Goal: Information Seeking & Learning: Check status

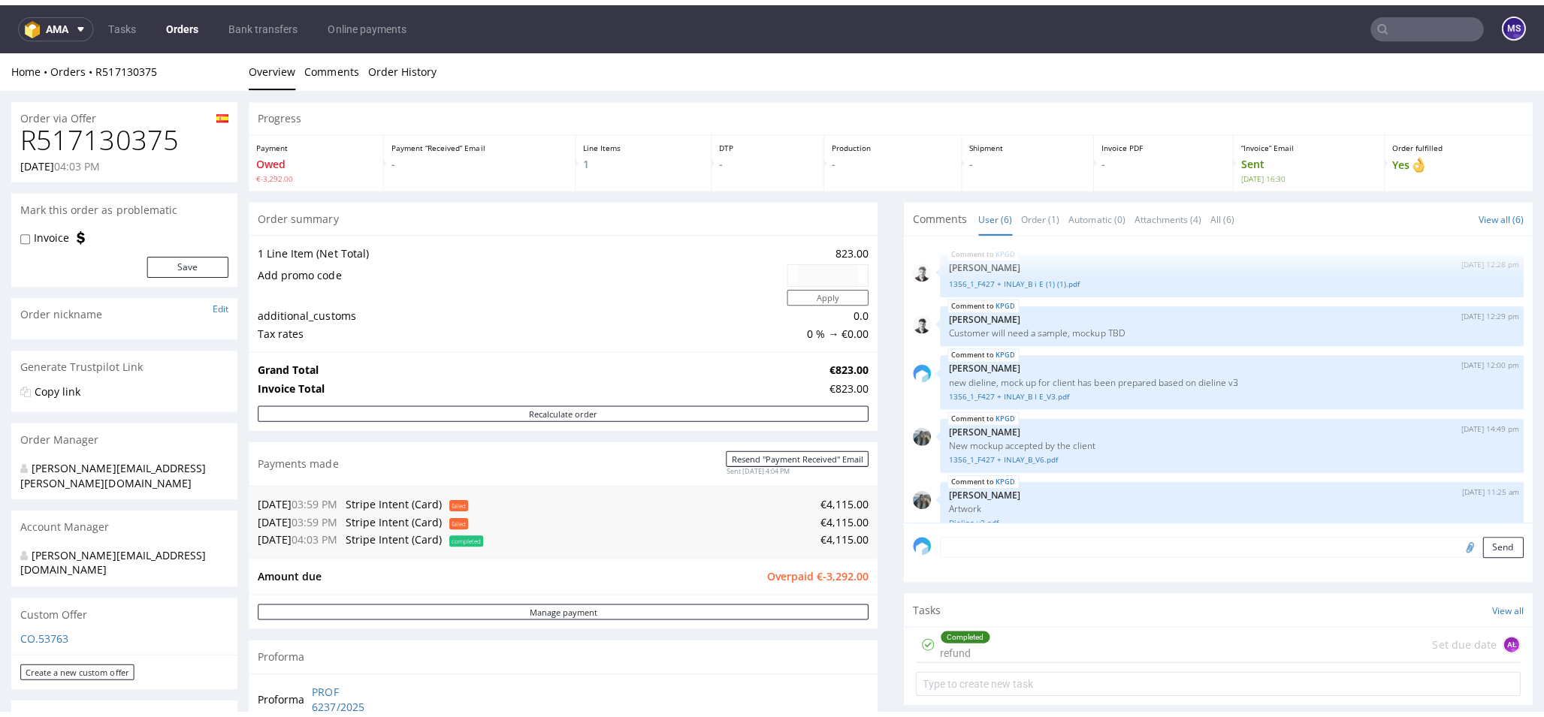
scroll to position [71, 0]
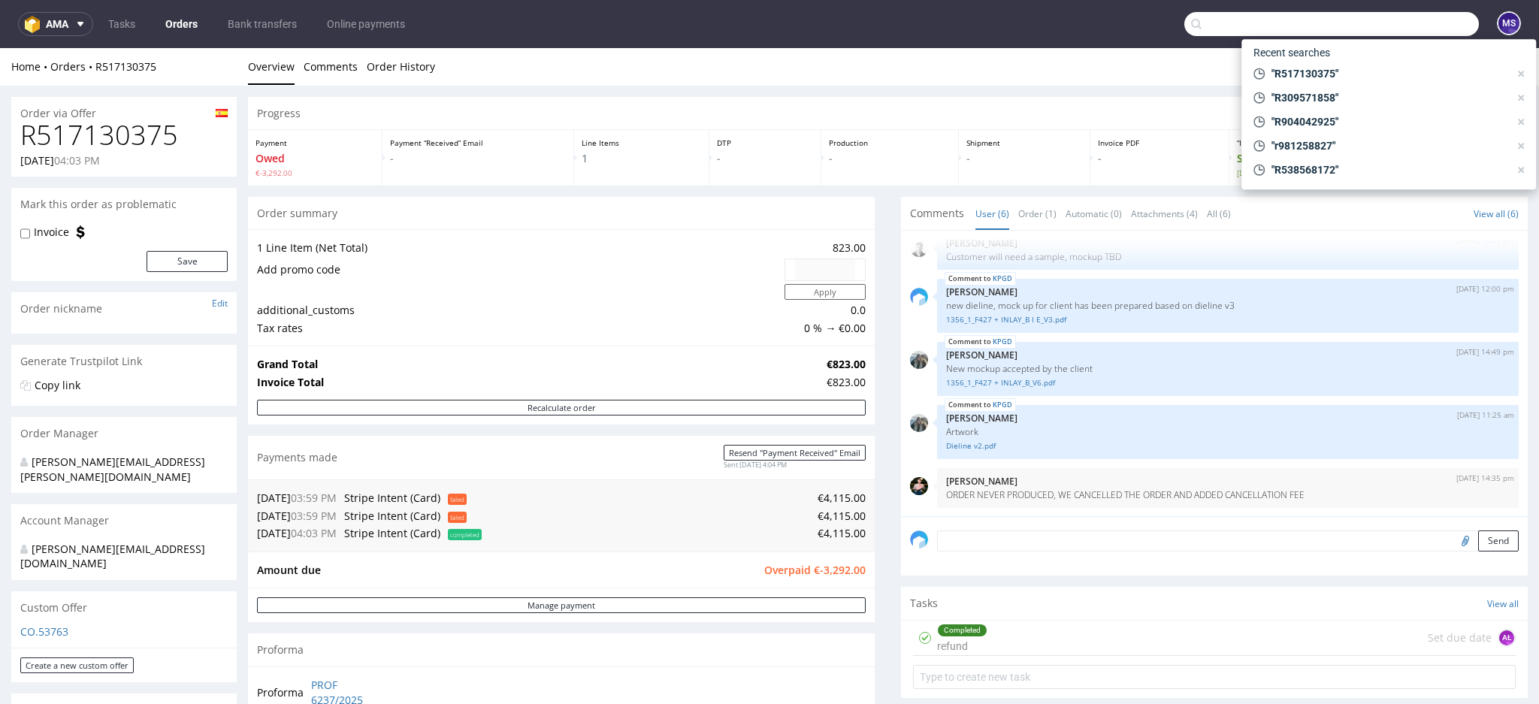
click at [1387, 23] on input "text" at bounding box center [1331, 24] width 294 height 24
paste input "R553838122"
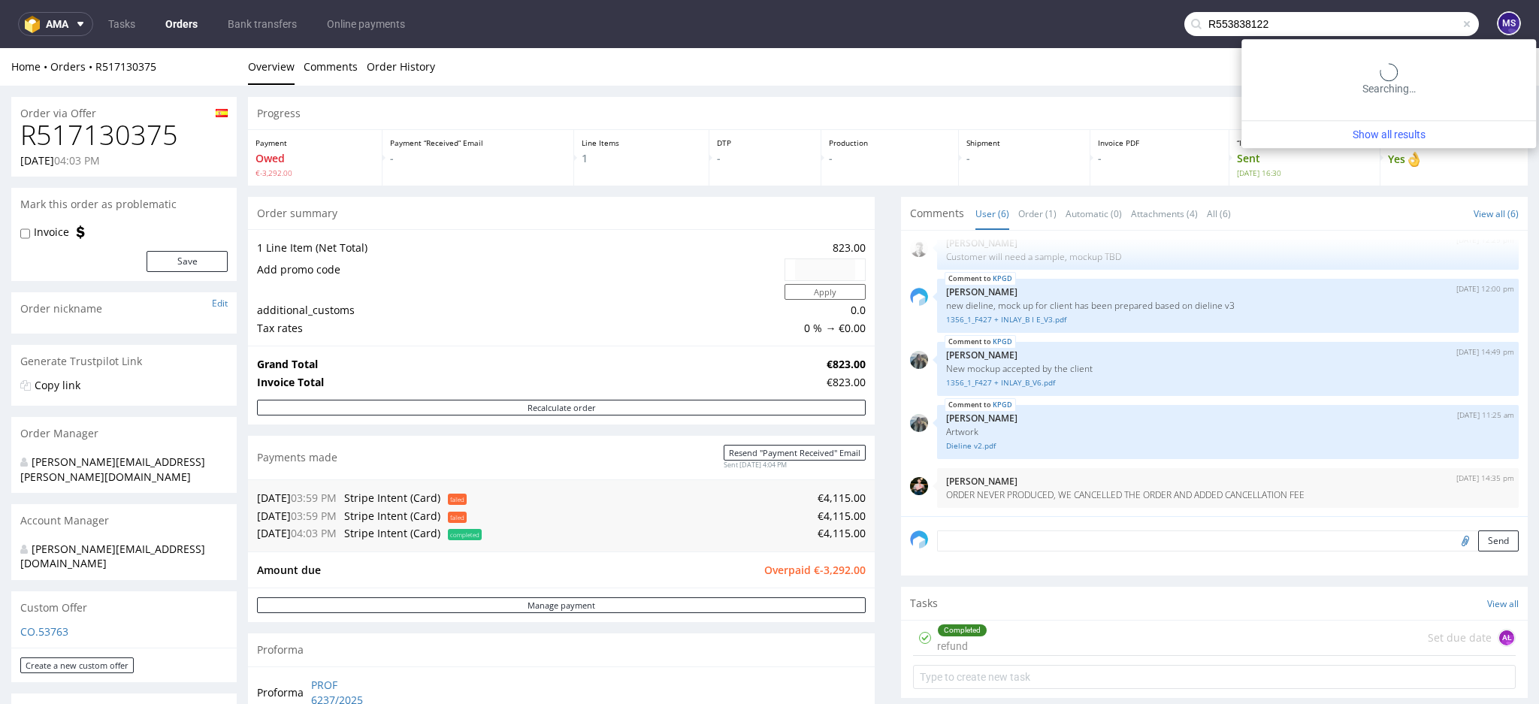
type input "R553838122"
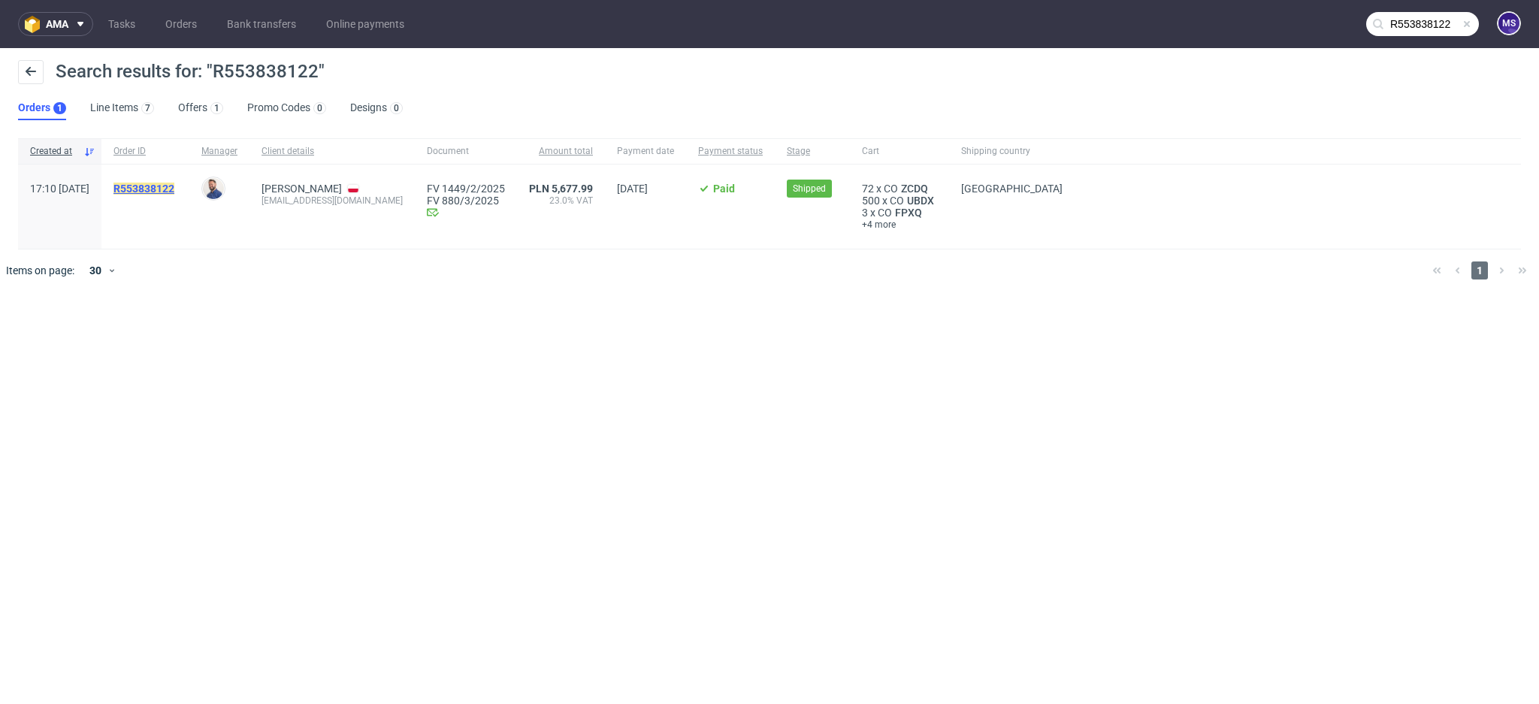
click at [174, 186] on mark "R553838122" at bounding box center [143, 189] width 61 height 12
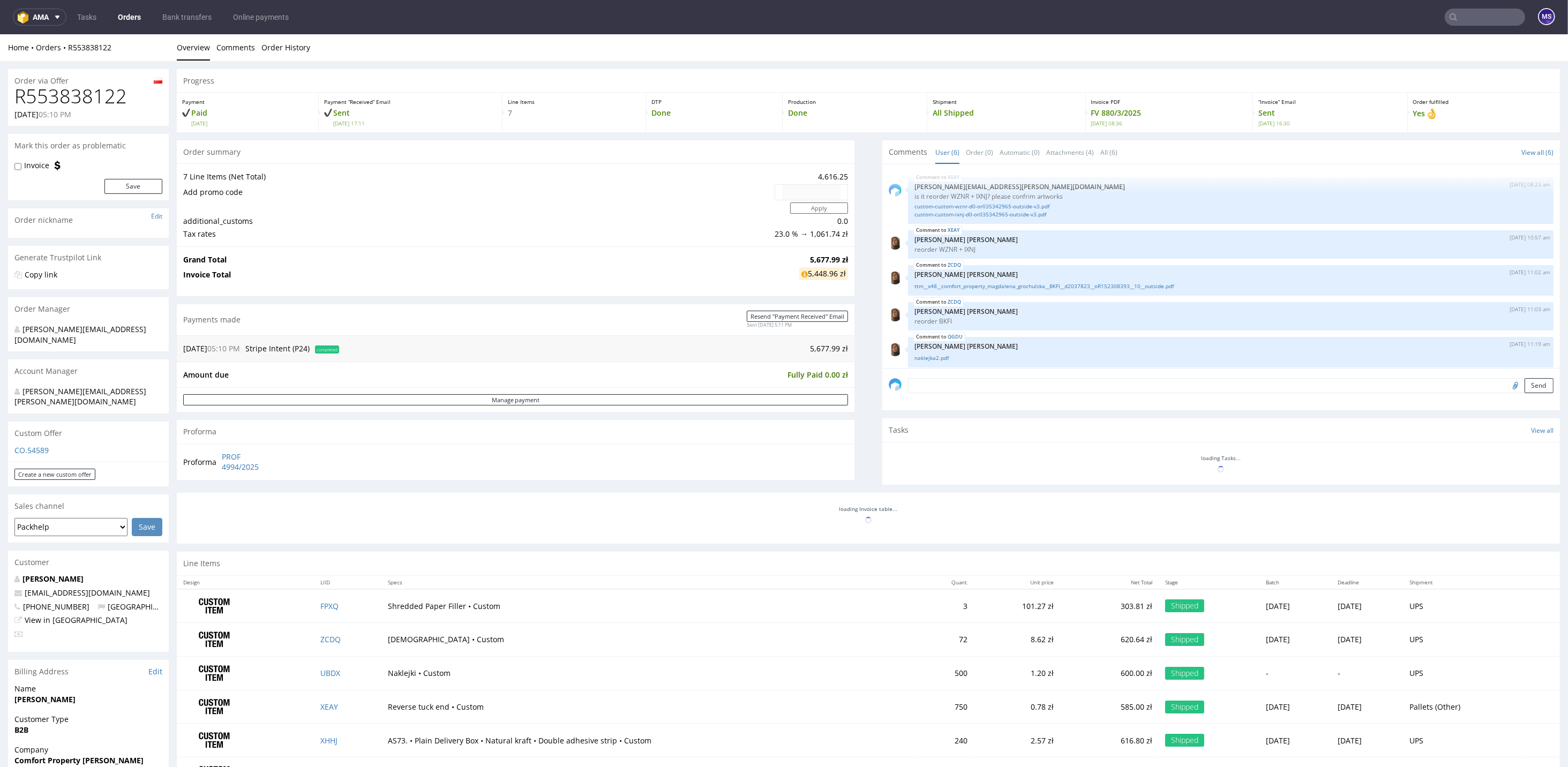
scroll to position [43, 0]
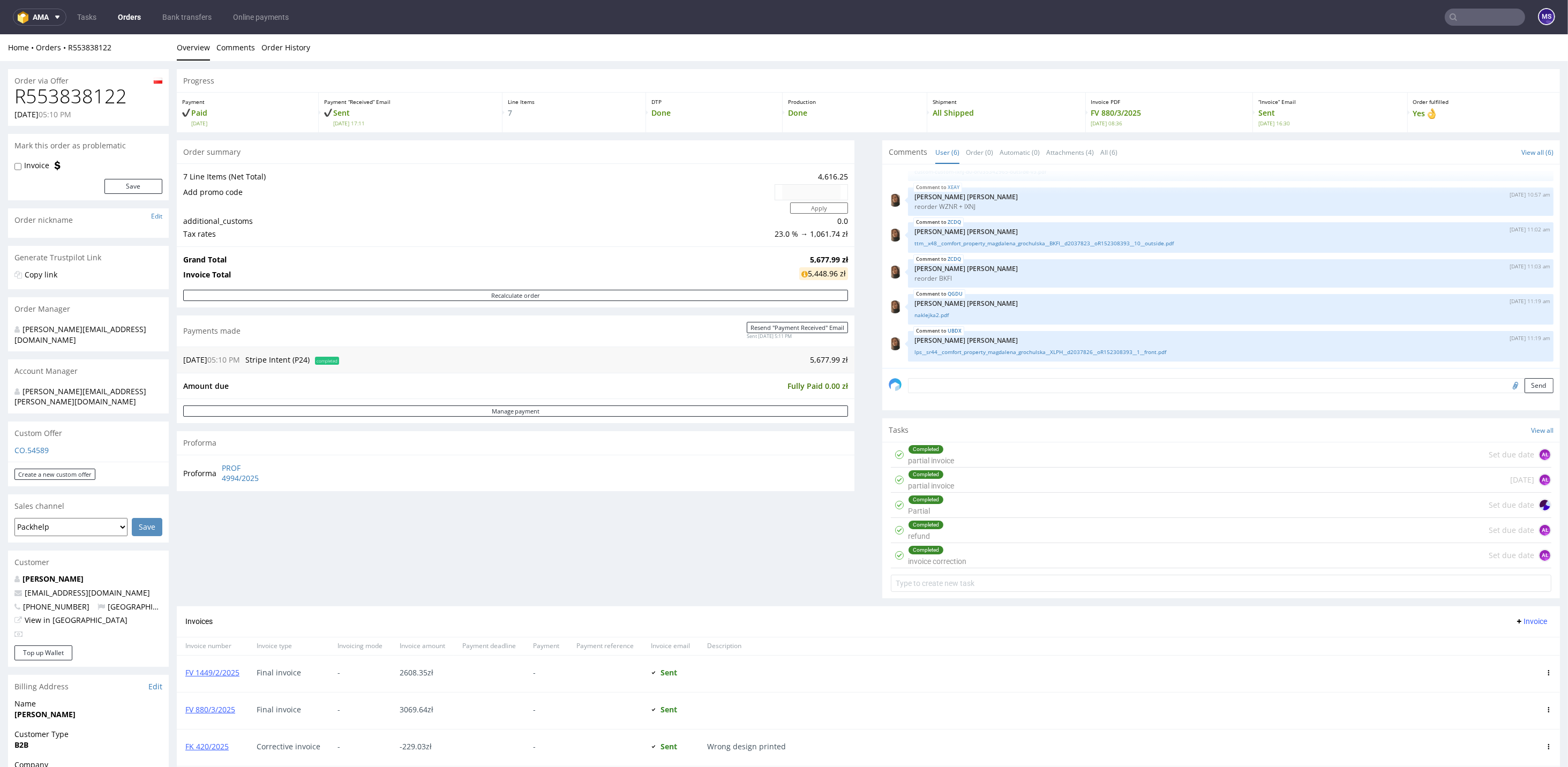
click at [960, 501] on div "Completed invoice correction Set due date AŁ" at bounding box center [1221, 555] width 660 height 25
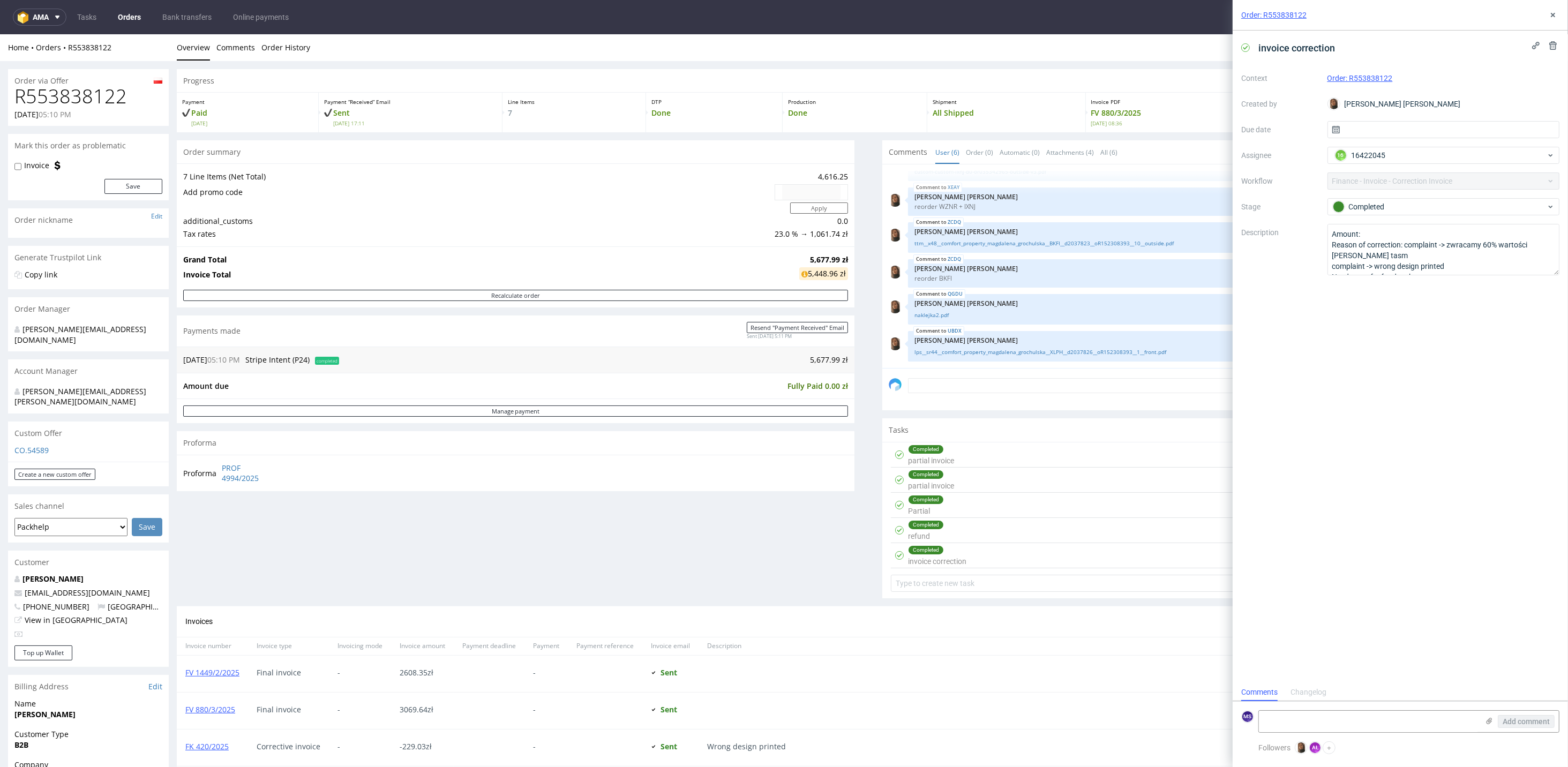
scroll to position [9, 0]
drag, startPoint x: 1557, startPoint y: 274, endPoint x: 1567, endPoint y: 271, distance: 10.4
click at [1097, 271] on div "invoice correction Context Order: R553838122 Created by [PERSON_NAME] [PERSON_N…" at bounding box center [1400, 357] width 335 height 653
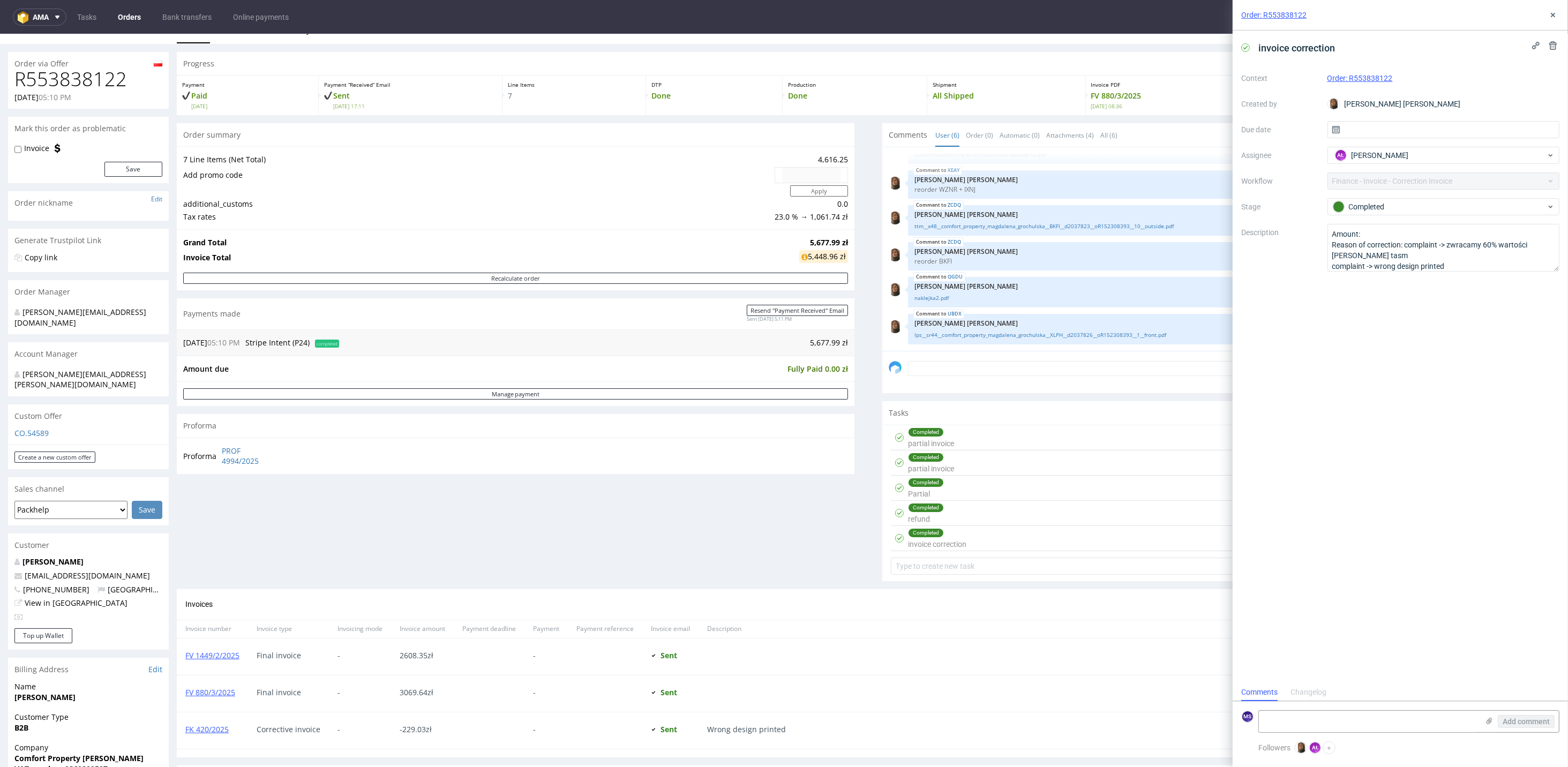
scroll to position [0, 0]
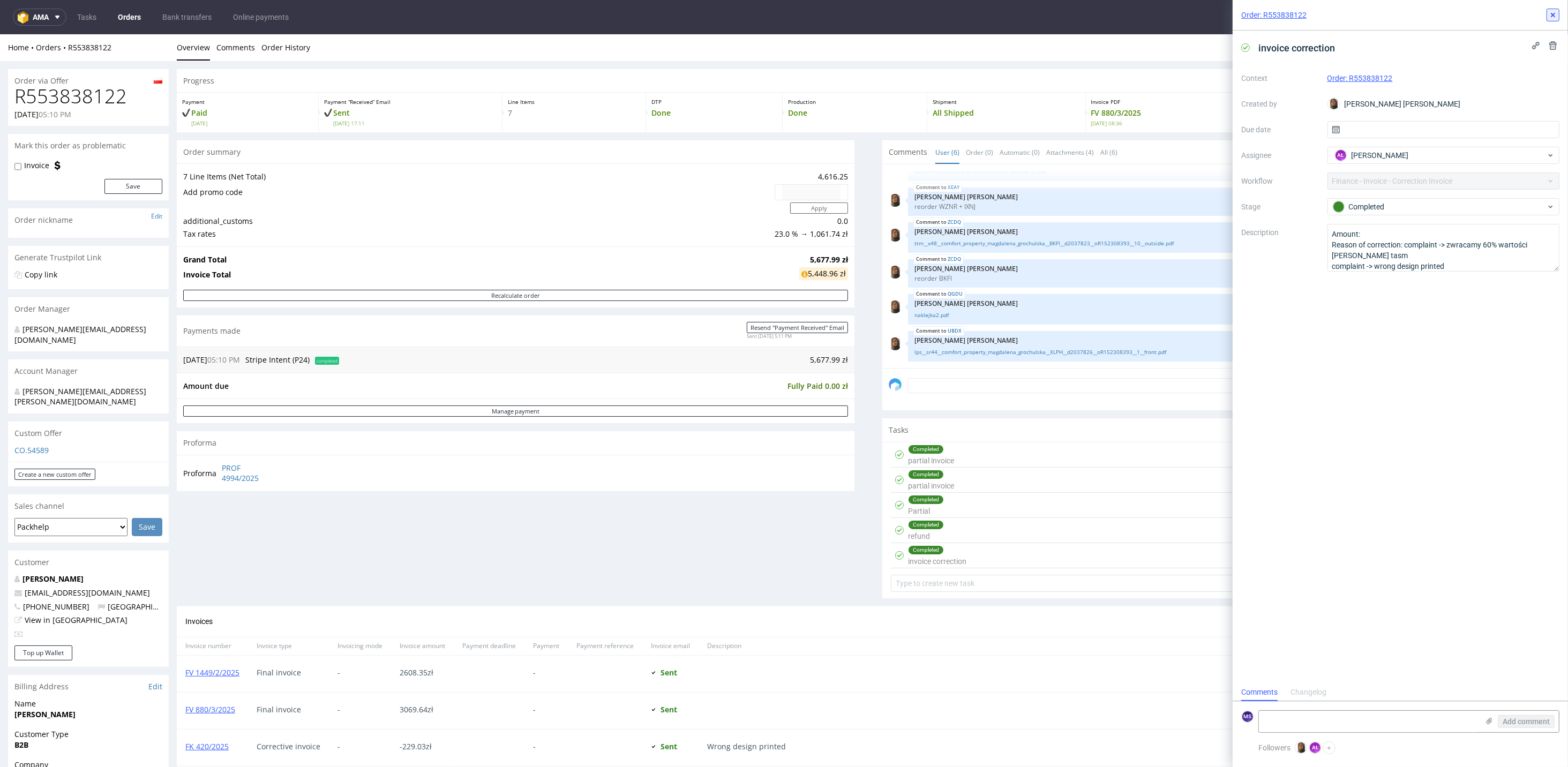
click at [1097, 11] on icon at bounding box center [1553, 15] width 9 height 9
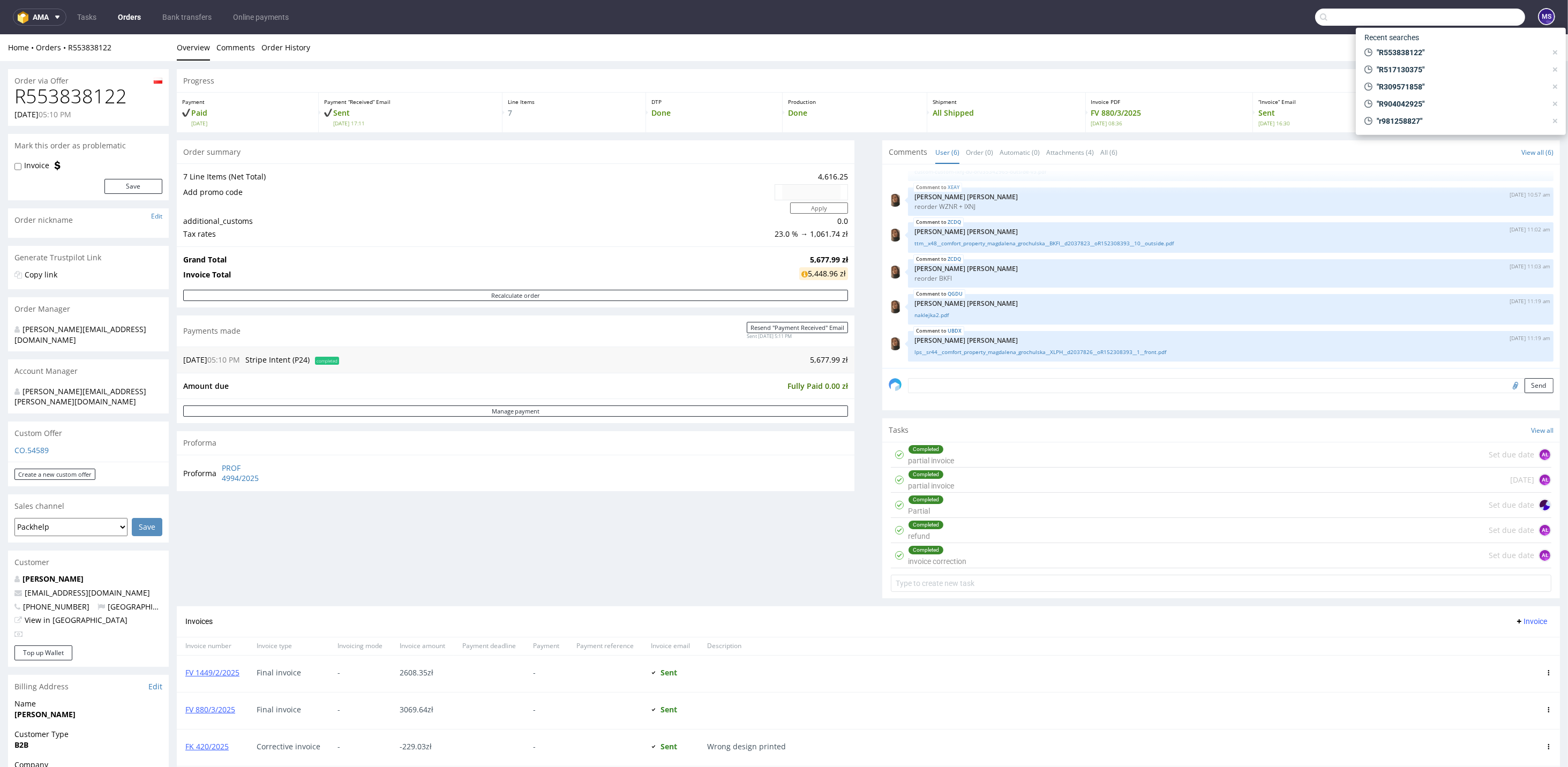
click at [1097, 19] on input "text" at bounding box center [1420, 17] width 210 height 17
paste input "R275791957"
type input "R275791957"
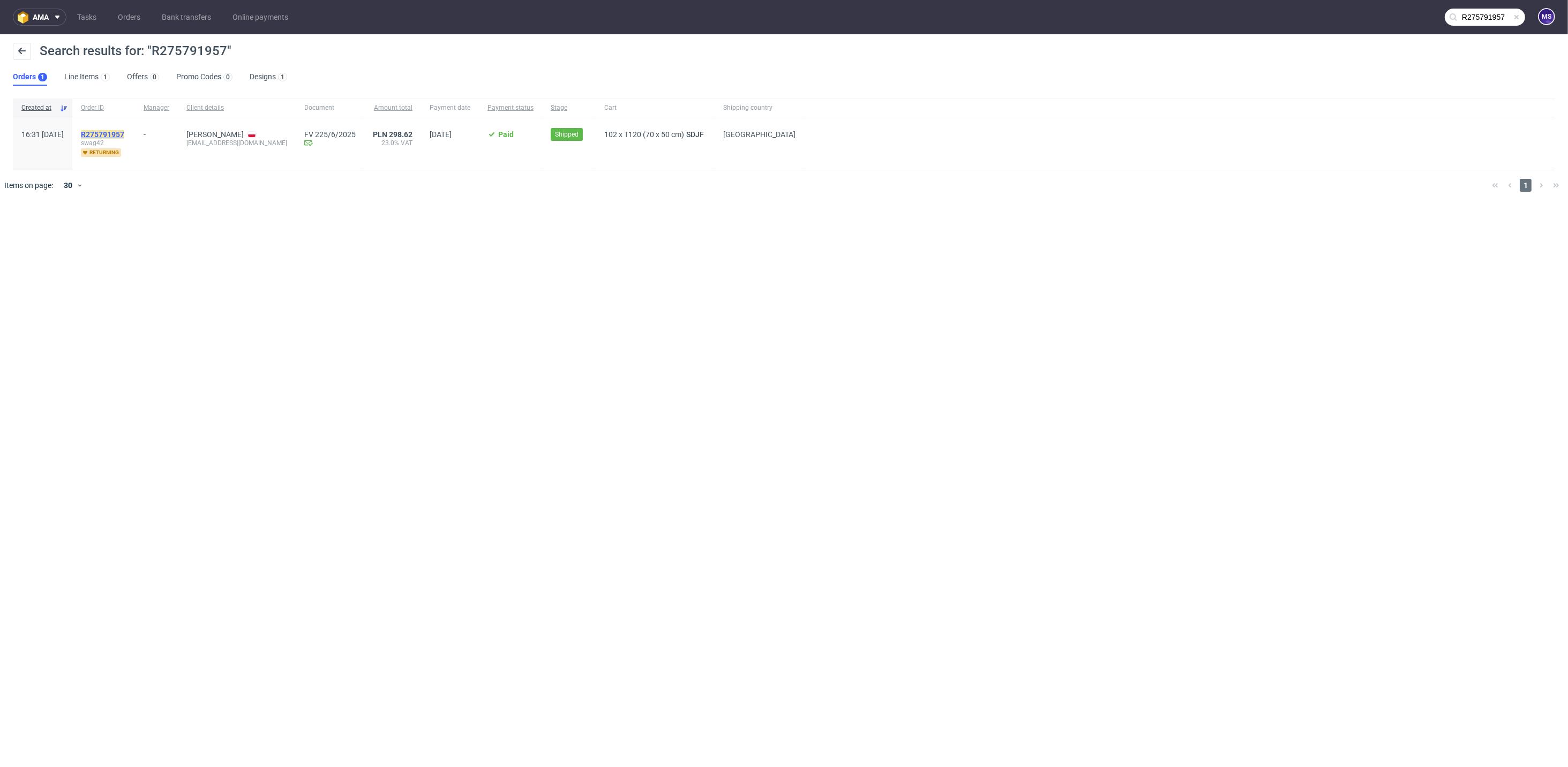
click at [124, 130] on mark "R275791957" at bounding box center [102, 135] width 43 height 9
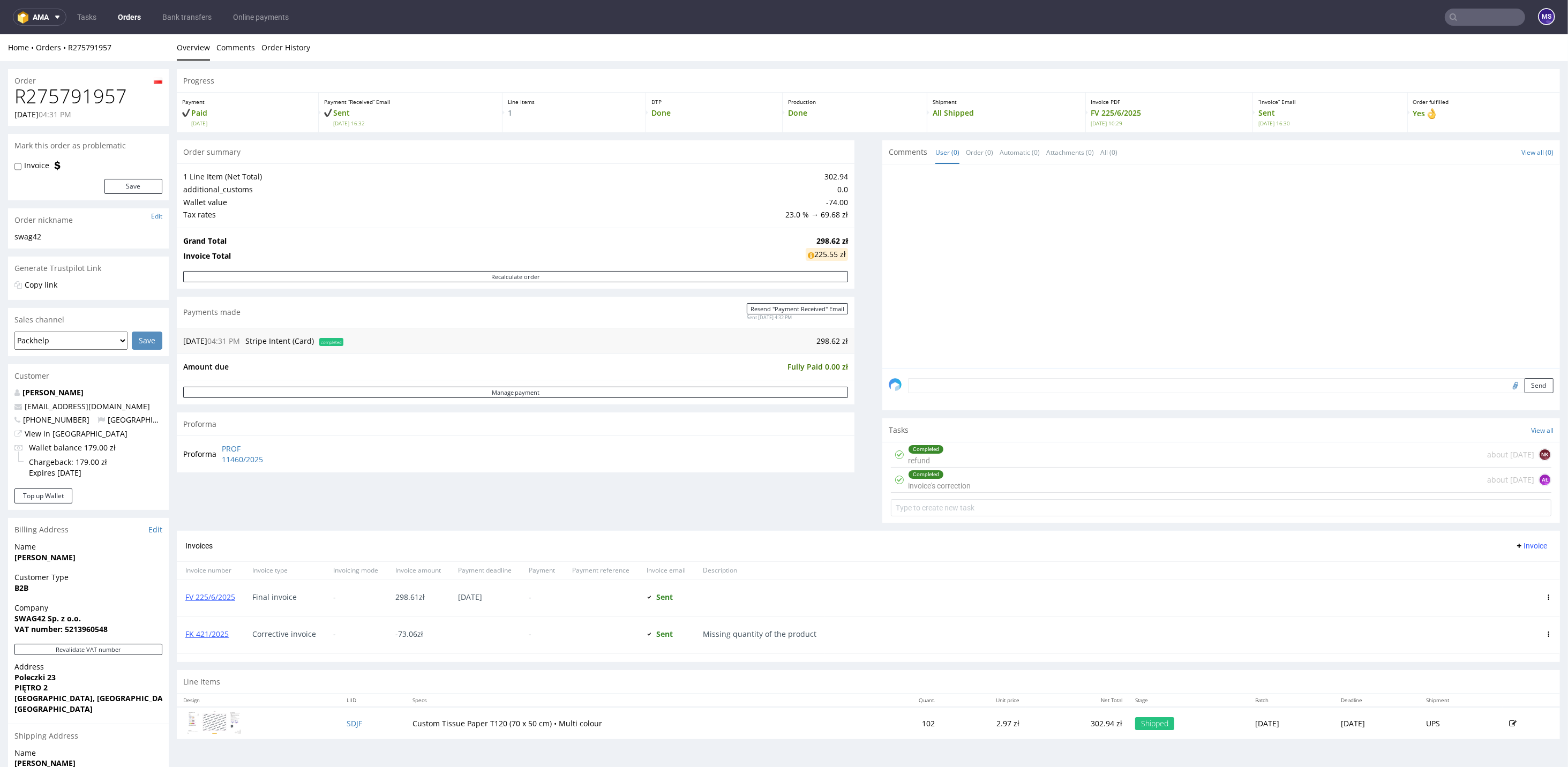
click at [996, 479] on div "Completed invoice's correction about [DATE] AŁ" at bounding box center [1221, 480] width 660 height 25
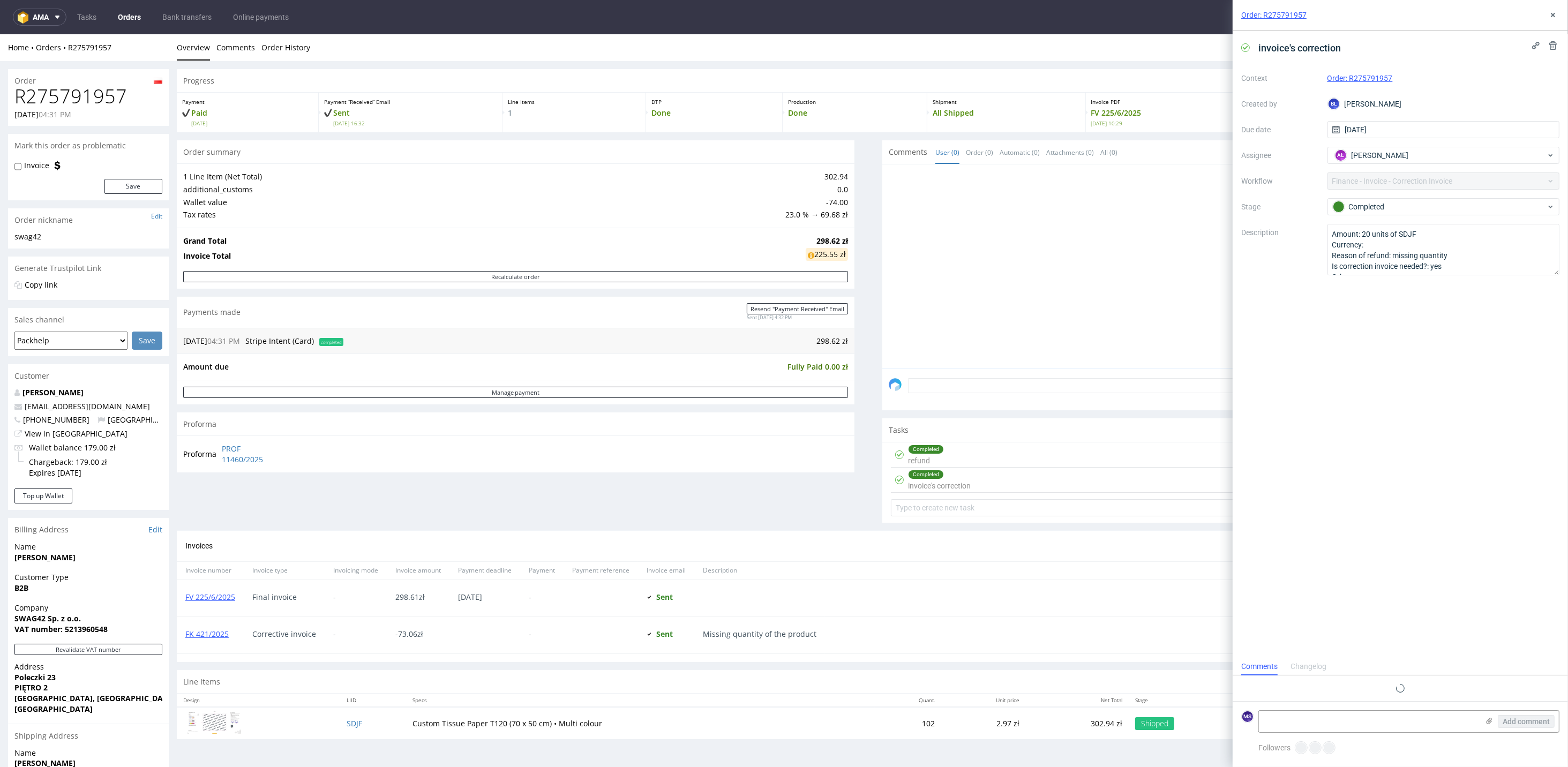
scroll to position [9, 0]
click at [1097, 269] on textarea "Amount: 20 units of SDJF Currency: Reason of refund: missing quantity Is correc…" at bounding box center [1444, 248] width 232 height 49
click at [1097, 15] on icon at bounding box center [1553, 15] width 9 height 9
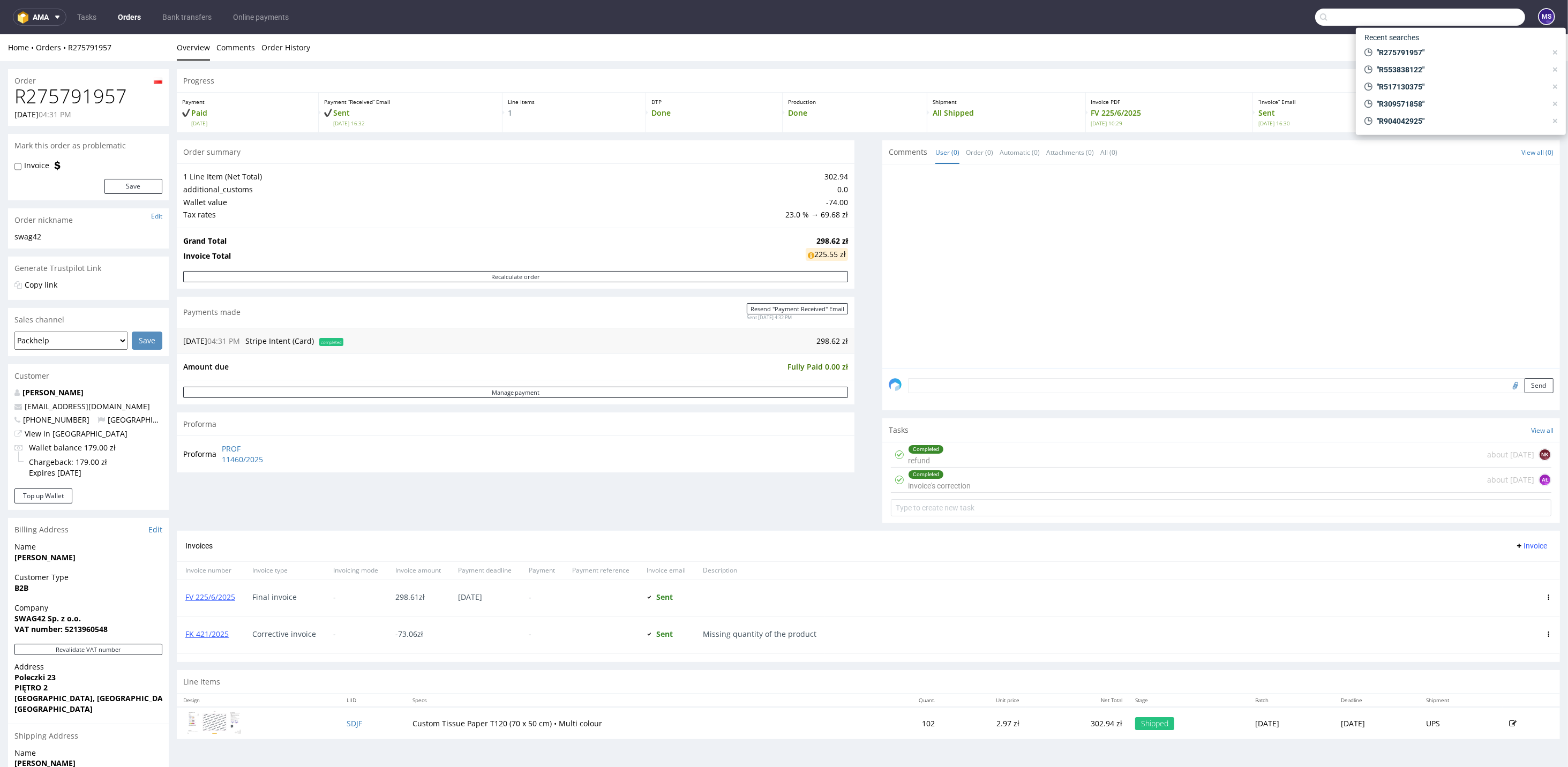
click at [1097, 16] on input "text" at bounding box center [1420, 17] width 210 height 17
paste input "R824016465"
type input "R824016465"
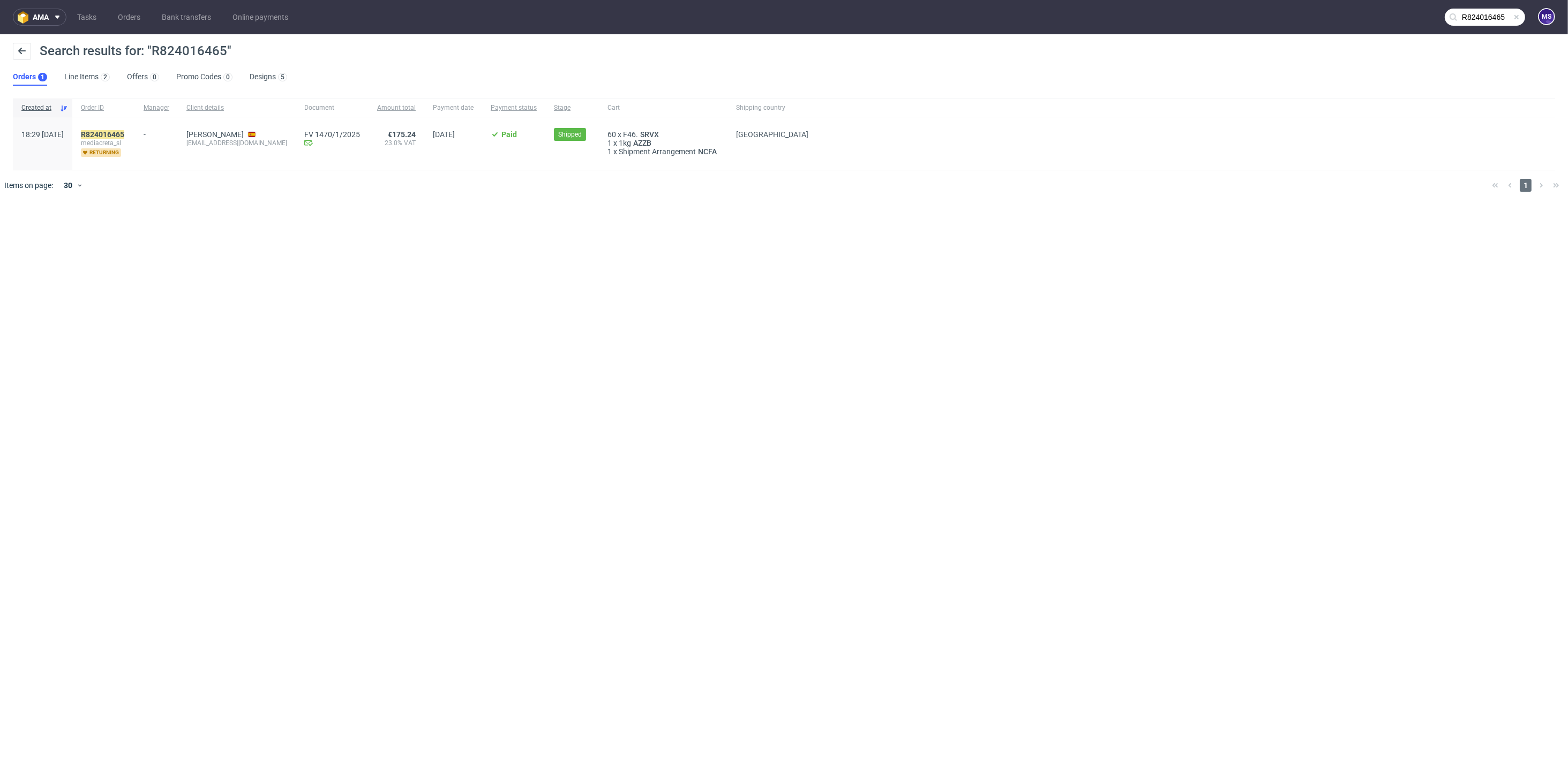
click at [135, 128] on div "R824016465 mediacreta_sl returning" at bounding box center [103, 144] width 63 height 53
click at [124, 136] on mark "R824016465" at bounding box center [102, 135] width 43 height 9
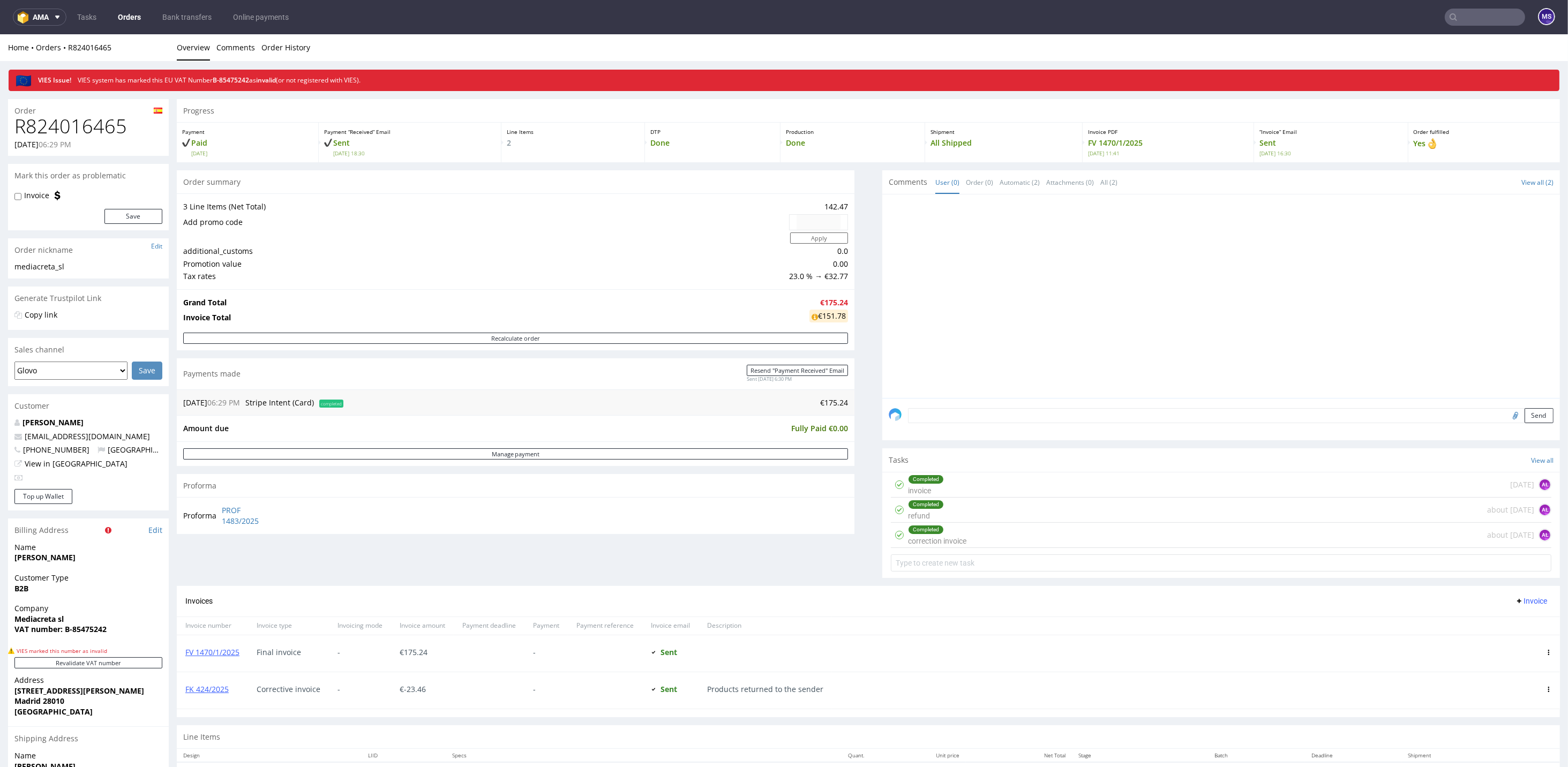
click at [966, 501] on div "Completed correction invoice about [DATE] AŁ" at bounding box center [1221, 535] width 660 height 25
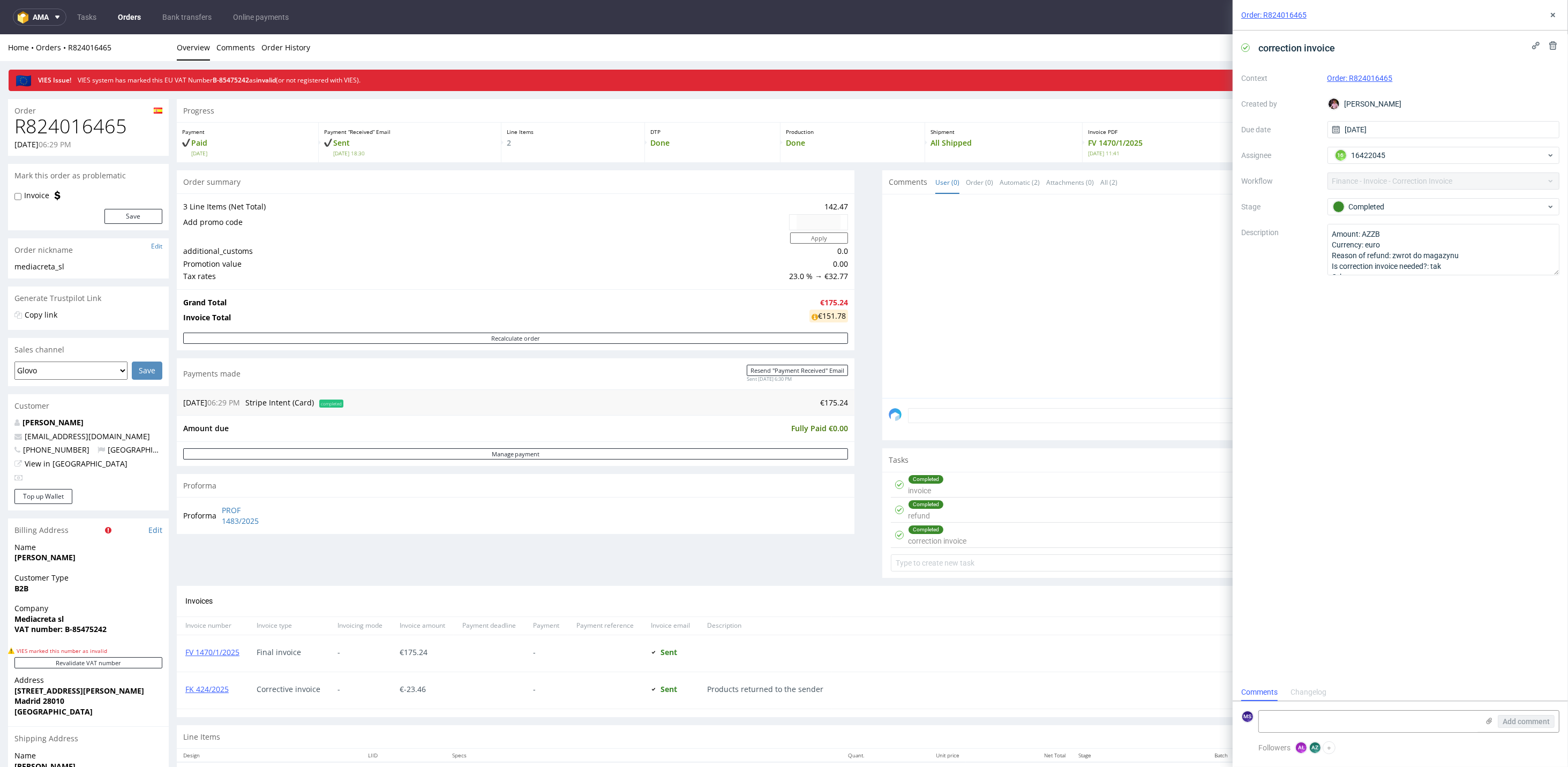
scroll to position [9, 0]
drag, startPoint x: 1556, startPoint y: 269, endPoint x: 1563, endPoint y: 267, distance: 7.3
click at [1097, 267] on div "correction invoice Context Order: R824016465 Created by [PERSON_NAME] Due date …" at bounding box center [1400, 357] width 335 height 653
click at [1097, 371] on div "correction invoice Context Order: R824016465 Created by [PERSON_NAME] Due date …" at bounding box center [1400, 357] width 335 height 653
click at [1097, 16] on use at bounding box center [1553, 15] width 4 height 4
